Goal: Feedback & Contribution: Contribute content

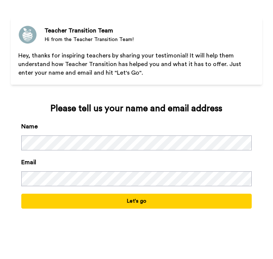
click at [119, 199] on button "Let's go" at bounding box center [136, 201] width 230 height 15
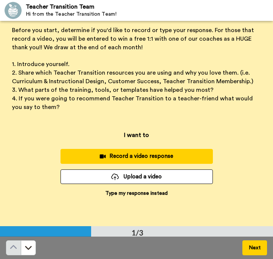
scroll to position [18, 0]
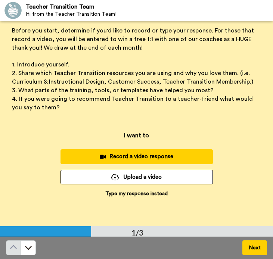
click at [118, 193] on p "Type my response instead" at bounding box center [136, 193] width 62 height 7
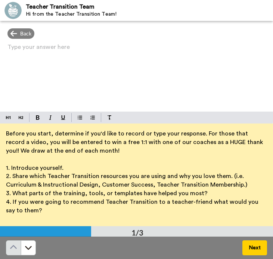
click at [78, 74] on div "Type your answer here ﻿" at bounding box center [136, 77] width 273 height 70
click at [7, 49] on div "“Next Jobs for Teachers interactive Guidebook”" at bounding box center [136, 77] width 273 height 70
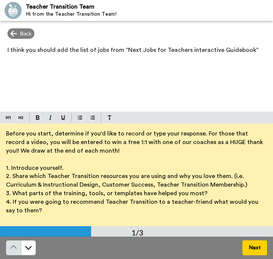
click at [253, 52] on p "I think you should add the list of jobs from “Next Jobs for Teachers interactiv…" at bounding box center [136, 50] width 258 height 10
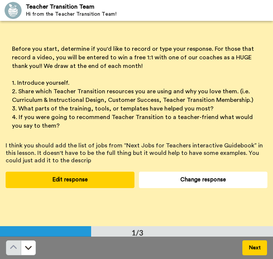
click at [79, 180] on button "Edit response" at bounding box center [70, 180] width 129 height 16
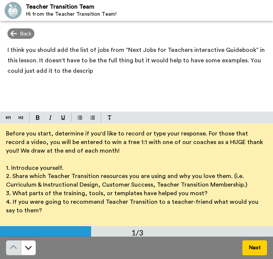
click at [97, 72] on p "I think you should add the list of jobs from “Next Jobs for Teachers interactiv…" at bounding box center [136, 60] width 258 height 31
click at [131, 62] on span "I think you should add the list of jobs from “Next Jobs for Teachers interactiv…" at bounding box center [136, 60] width 259 height 27
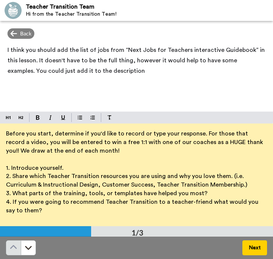
click at [126, 82] on div "I think you should add the list of jobs from “Next Jobs for Teachers interactiv…" at bounding box center [136, 77] width 273 height 70
click at [130, 61] on span "I think you should add the list of jobs from “Next Jobs for Teachers interactiv…" at bounding box center [136, 60] width 259 height 27
click at [152, 62] on span "I think you should add the list of jobs from “Next Jobs for Teachers interactiv…" at bounding box center [136, 60] width 259 height 27
click at [130, 79] on div "I think you should add the list of jobs from “Next Jobs for Teachers interactiv…" at bounding box center [136, 77] width 273 height 70
click at [141, 61] on span "I think you should add the list of jobs from “Next Jobs for Teachers interactiv…" at bounding box center [136, 60] width 259 height 27
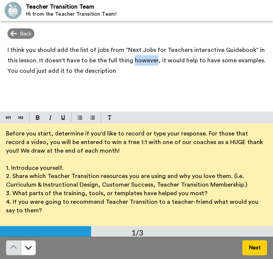
drag, startPoint x: 153, startPoint y: 63, endPoint x: 131, endPoint y: 63, distance: 22.0
click at [131, 63] on span "I think you should add the list of jobs from “Next Jobs for Teachers interactiv…" at bounding box center [136, 60] width 259 height 27
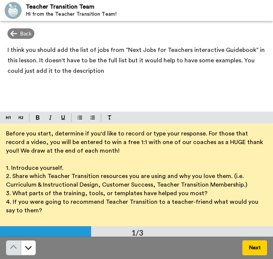
click at [152, 88] on div "I think you should add the list of jobs from “Next Jobs for Teachers interactiv…" at bounding box center [136, 77] width 273 height 70
click at [131, 62] on span "I think you should add the list of jobs from “Next Jobs for Teachers interactiv…" at bounding box center [136, 60] width 259 height 27
click at [109, 74] on p "I think you should add the list of jobs from “Next Jobs for Teachers interactiv…" at bounding box center [136, 60] width 258 height 31
click at [120, 84] on div "I think you should add the list of jobs from “Next Jobs for Teachers interactiv…" at bounding box center [136, 77] width 273 height 70
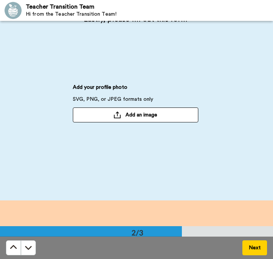
scroll to position [232, 0]
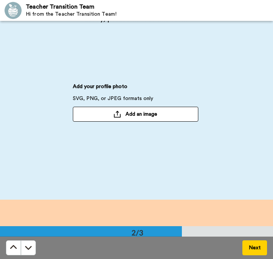
click at [119, 111] on button "Add an image" at bounding box center [135, 114] width 125 height 15
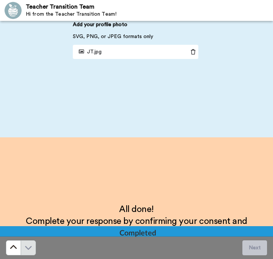
scroll to position [292, 0]
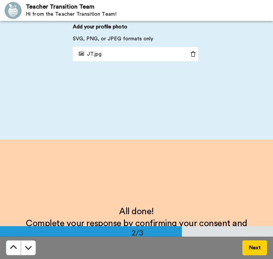
click at [189, 54] on icon at bounding box center [193, 54] width 10 height 5
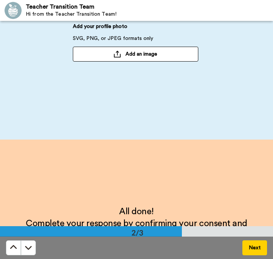
click at [178, 56] on button "Add an image" at bounding box center [135, 54] width 125 height 15
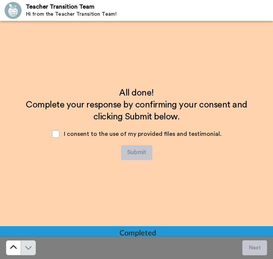
scroll to position [411, 0]
click at [57, 134] on span at bounding box center [55, 133] width 7 height 7
click at [132, 152] on button "Submit" at bounding box center [136, 152] width 31 height 15
